Goal: Task Accomplishment & Management: Manage account settings

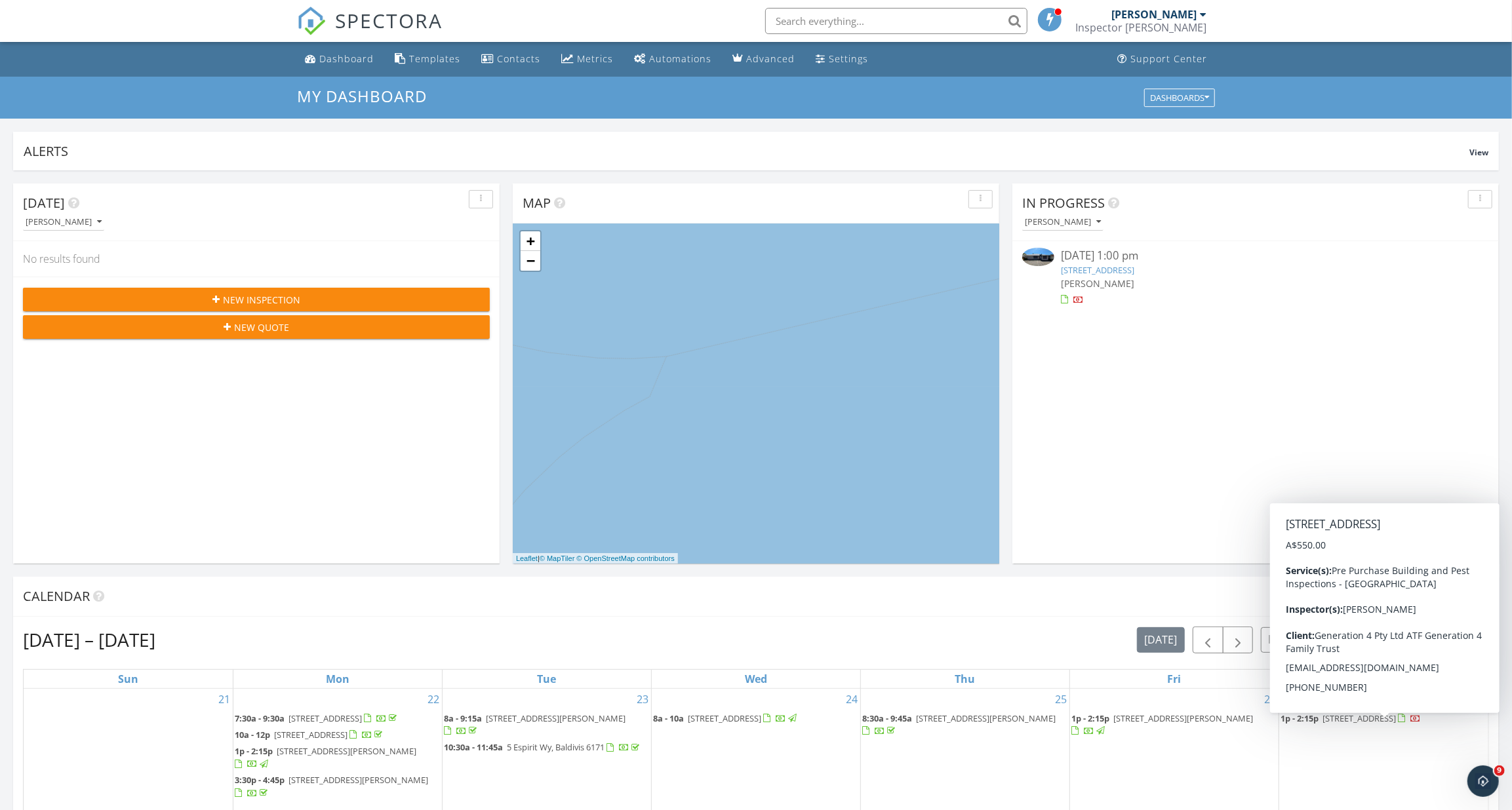
click at [1320, 716] on link "1p - 2:15p 202 High Rd, Riverton 6148" at bounding box center [1351, 718] width 140 height 12
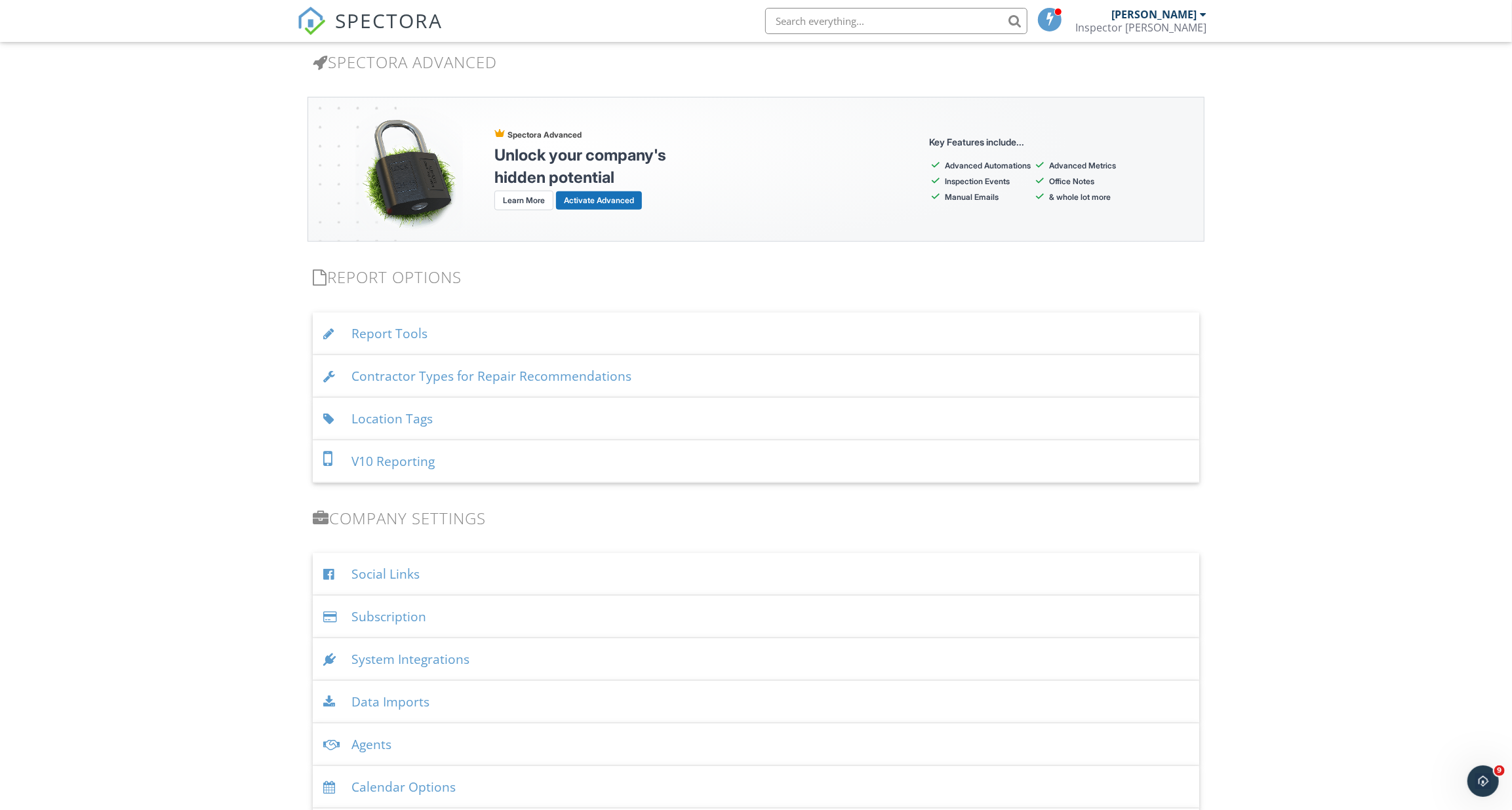
scroll to position [1132, 0]
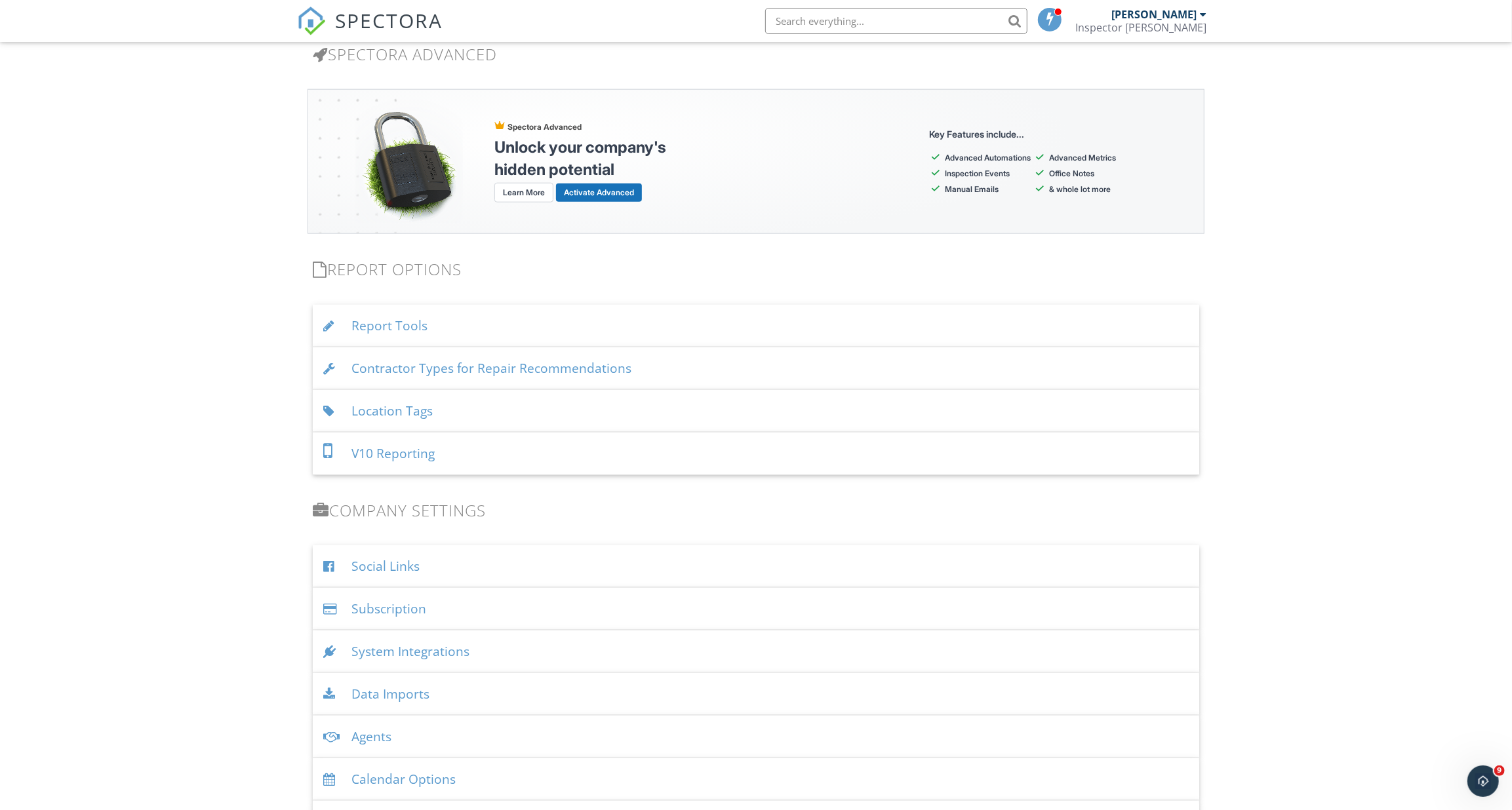
click at [563, 393] on div "Location Tags" at bounding box center [756, 412] width 887 height 43
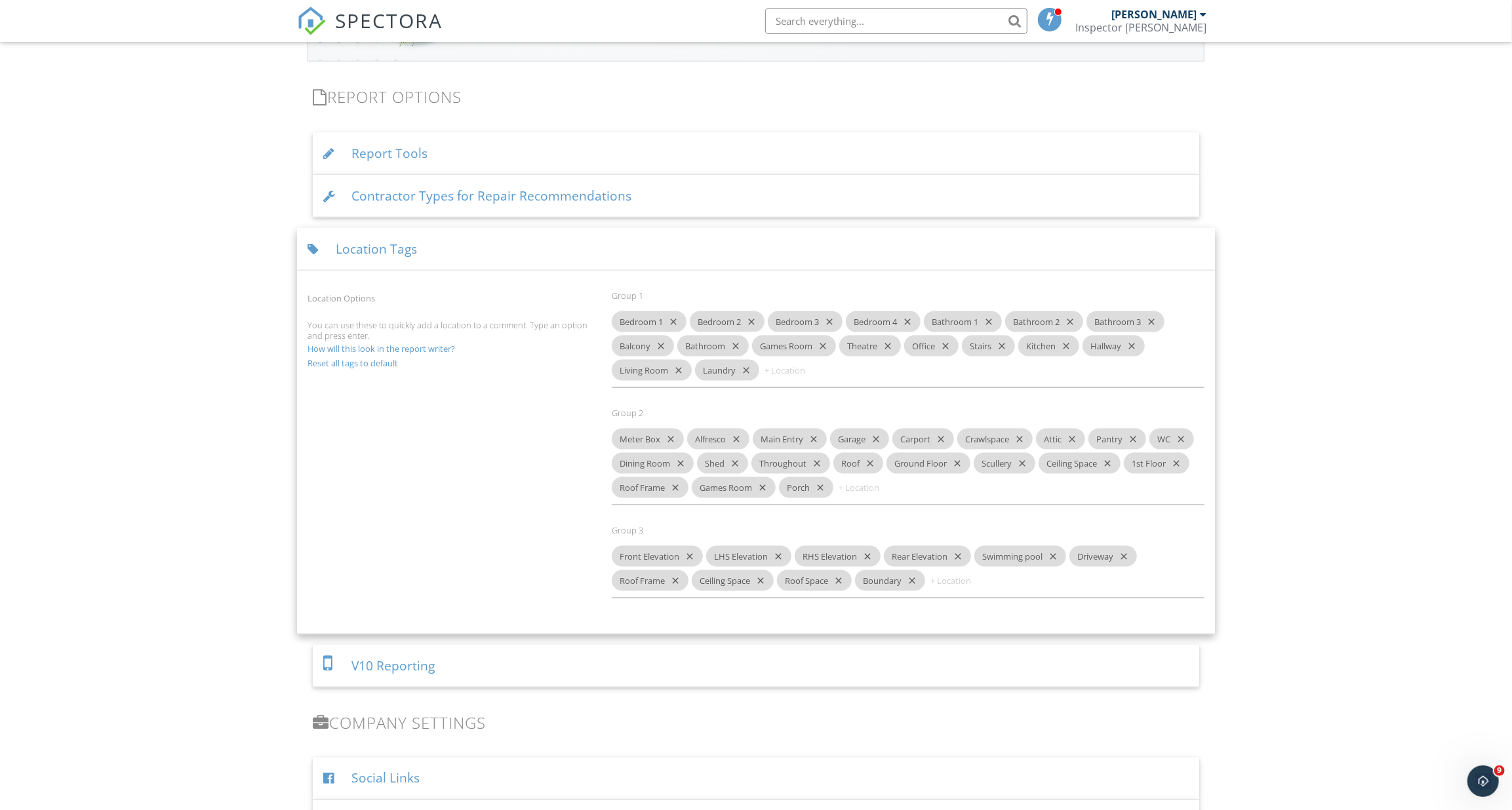
scroll to position [1371, 0]
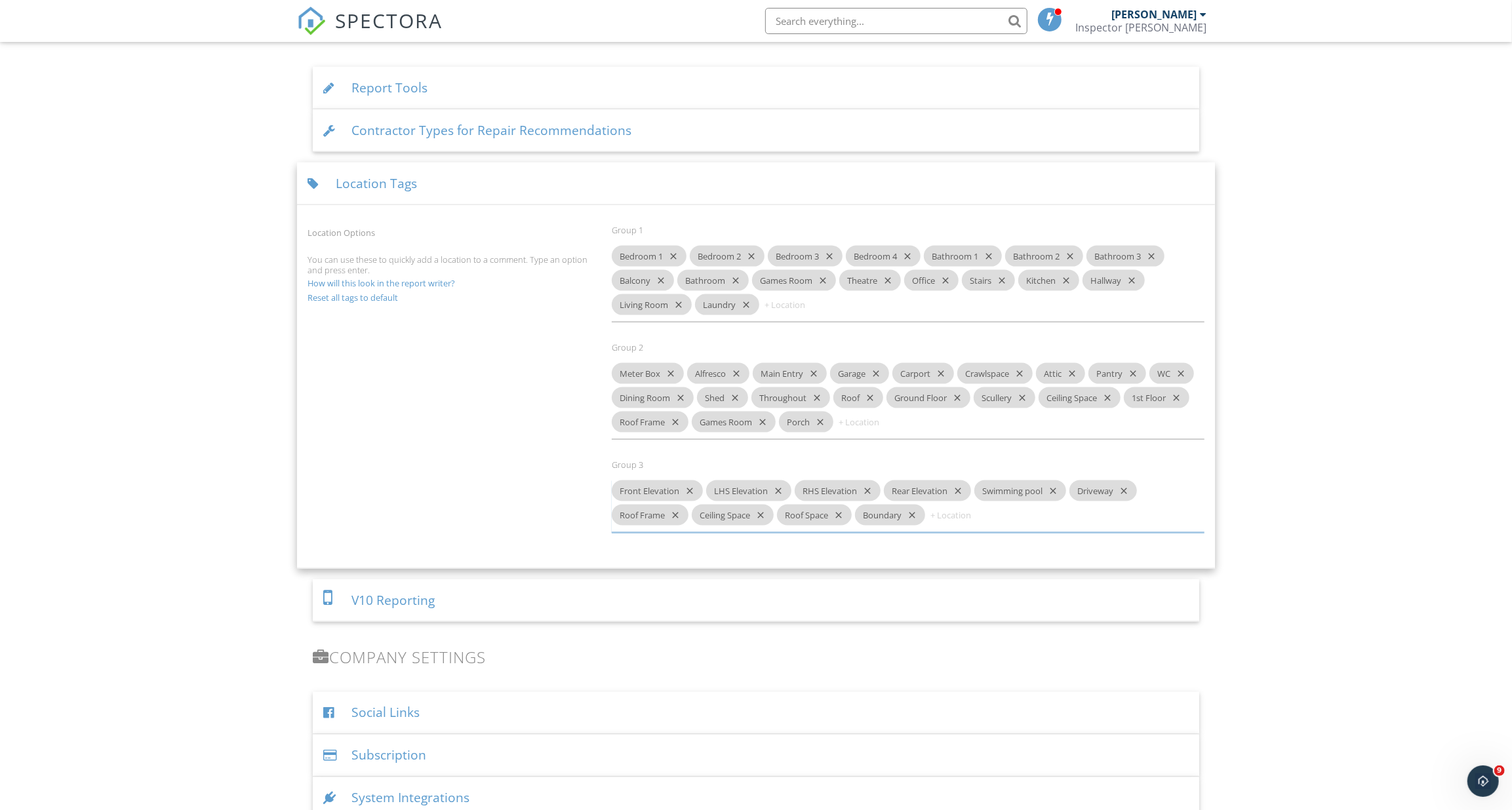
click at [943, 515] on input at bounding box center [968, 515] width 78 height 21
type input "Interior Floors"
type input "Exterior Windows"
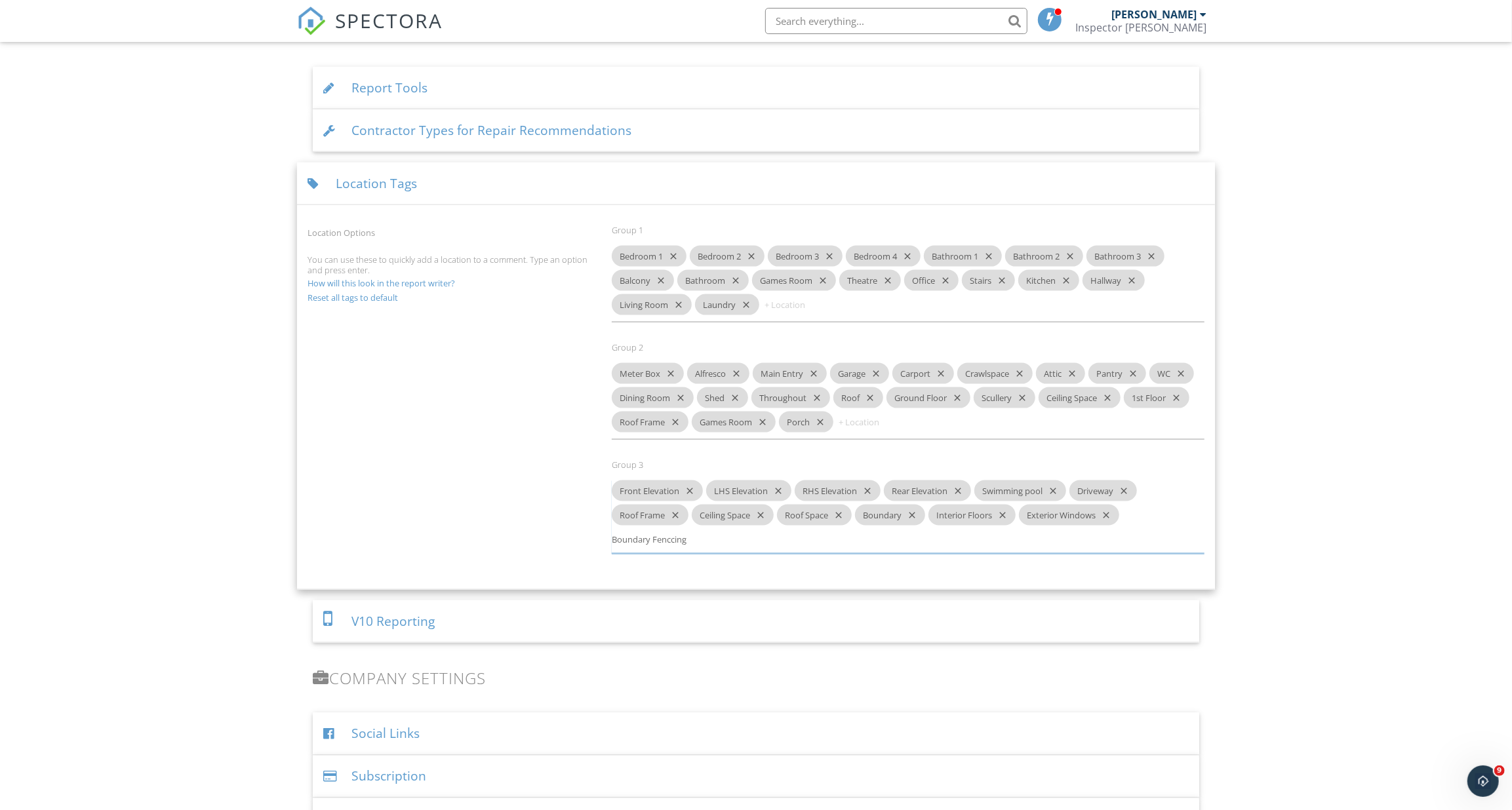
click at [670, 536] on input "Boundary Fenccing" at bounding box center [651, 539] width 78 height 21
type input "Boundary Fencing"
